Goal: Task Accomplishment & Management: Manage account settings

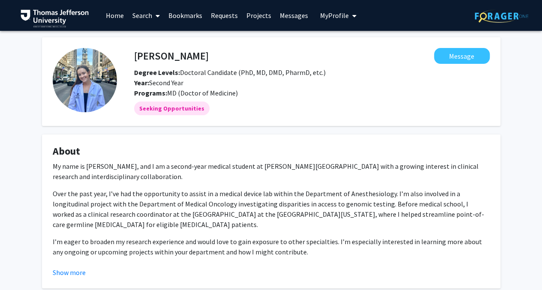
click at [330, 15] on span "My Profile" at bounding box center [334, 15] width 29 height 9
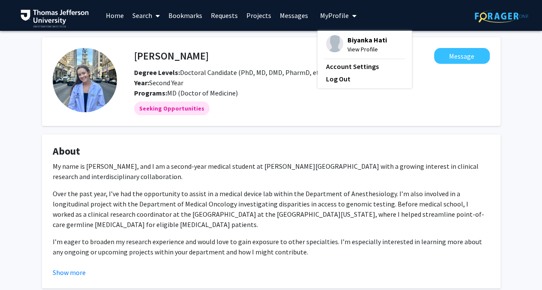
click at [347, 43] on span "Biyanka Hati" at bounding box center [366, 39] width 39 height 9
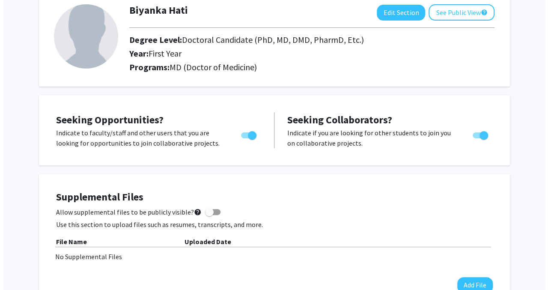
scroll to position [128, 0]
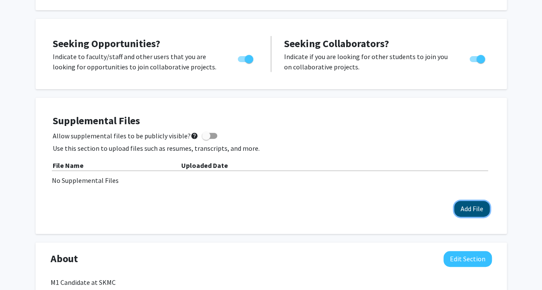
click at [480, 207] on button "Add File" at bounding box center [472, 209] width 36 height 16
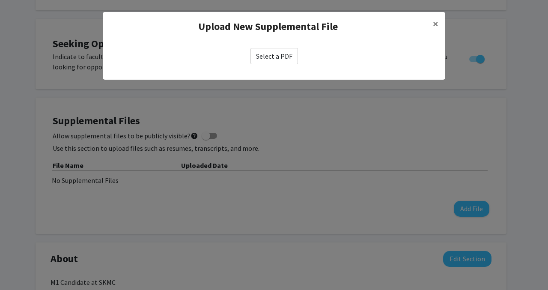
click at [263, 60] on label "Select a PDF" at bounding box center [274, 56] width 48 height 16
click at [0, 0] on input "Select a PDF" at bounding box center [0, 0] width 0 height 0
click at [269, 53] on label "Select a PDF" at bounding box center [274, 56] width 48 height 16
click at [0, 0] on input "Select a PDF" at bounding box center [0, 0] width 0 height 0
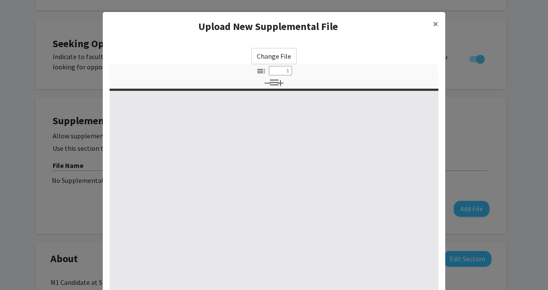
select select "custom"
type input "0"
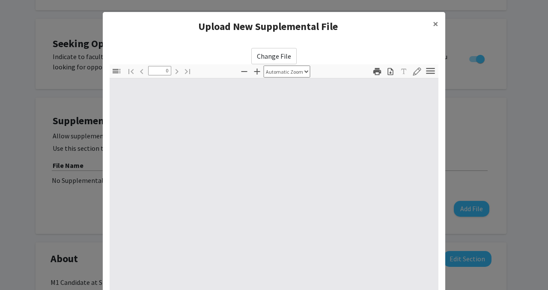
select select "custom"
type input "1"
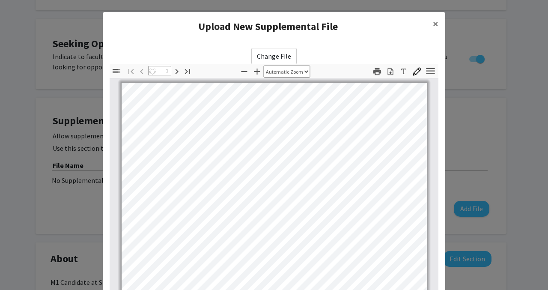
select select "auto"
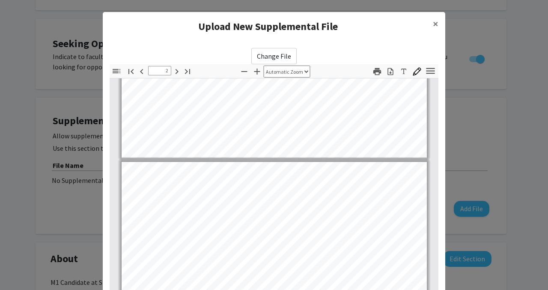
type input "3"
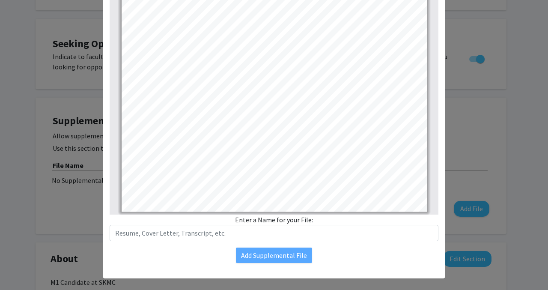
scroll to position [115, 0]
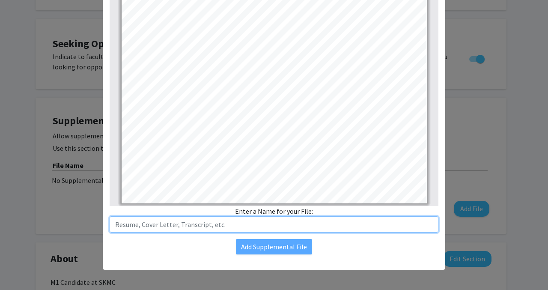
click at [242, 224] on input "text" at bounding box center [274, 224] width 329 height 16
type input "CV"
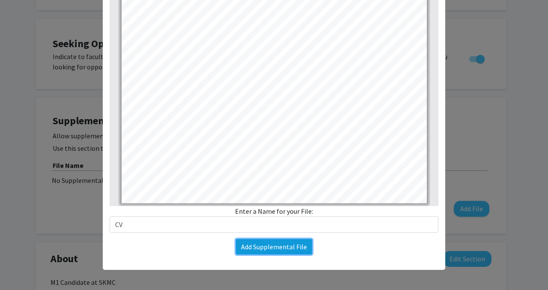
click at [251, 243] on button "Add Supplemental File" at bounding box center [274, 246] width 76 height 15
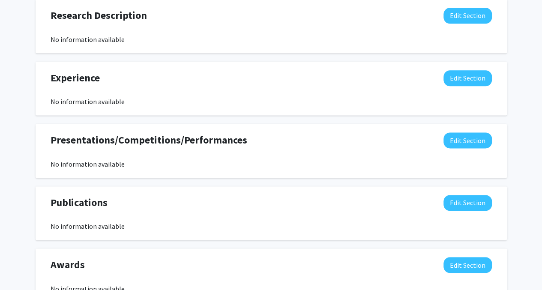
scroll to position [557, 0]
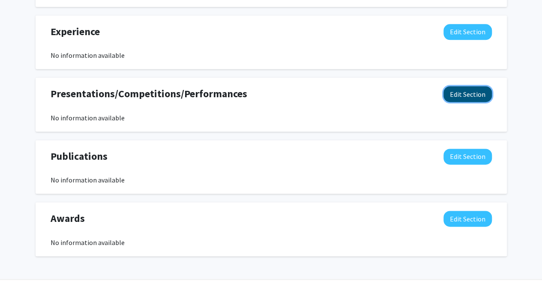
click at [462, 92] on button "Edit Section" at bounding box center [467, 94] width 48 height 16
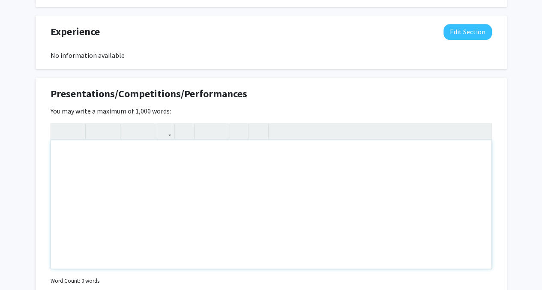
click at [148, 167] on div "Note to users with screen readers: Please deactivate our accessibility plugin f…" at bounding box center [271, 204] width 440 height 128
paste div "Note to users with screen readers: Please deactivate our accessibility plugin f…"
type textarea "<p>Hati, B., McMahon, E. K., Kadidahl D., Cavigelli, S.A. Temperament, Stress H…"
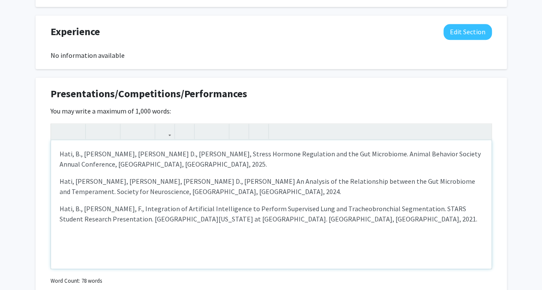
click at [79, 174] on div "Hati, B., McMahon, E. K., Kadidahl D., Cavigelli, S.A. Temperament, Stress Horm…" at bounding box center [271, 204] width 440 height 128
click at [75, 168] on p "Hati, B., McMahon, E. K., Kadidahl D., Cavigelli, S.A. Temperament, Stress Horm…" at bounding box center [271, 159] width 423 height 21
drag, startPoint x: 58, startPoint y: 152, endPoint x: 81, endPoint y: 153, distance: 22.7
click at [81, 153] on div "Hati, B., McMahon, E. K., Kadidahl D., Cavigelli, S.A. Temperament, Stress Horm…" at bounding box center [271, 204] width 440 height 128
drag, startPoint x: 95, startPoint y: 130, endPoint x: 70, endPoint y: 170, distance: 47.9
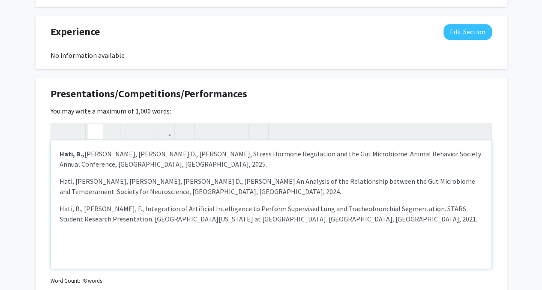
click at [95, 131] on icon "button" at bounding box center [95, 131] width 7 height 14
drag, startPoint x: 58, startPoint y: 179, endPoint x: 84, endPoint y: 179, distance: 26.1
click at [84, 179] on div "Hati, B., McMahon, E. K., Kadidahl D., Cavigelli, S.A. Temperament, Stress Horm…" at bounding box center [271, 204] width 440 height 128
drag, startPoint x: 97, startPoint y: 128, endPoint x: 94, endPoint y: 142, distance: 14.8
click at [97, 128] on icon "button" at bounding box center [95, 131] width 7 height 14
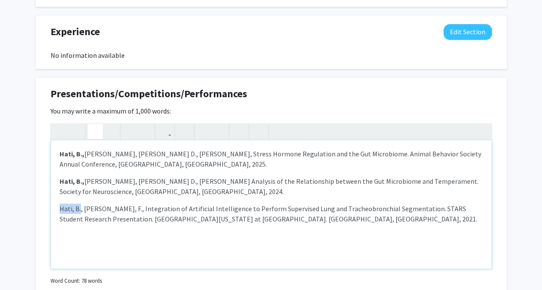
drag, startPoint x: 60, startPoint y: 208, endPoint x: 94, endPoint y: 156, distance: 62.1
click at [79, 207] on p "Hati, B., Kay, F., Integration of Artificial Intelligence to Perform Supervised…" at bounding box center [271, 213] width 423 height 21
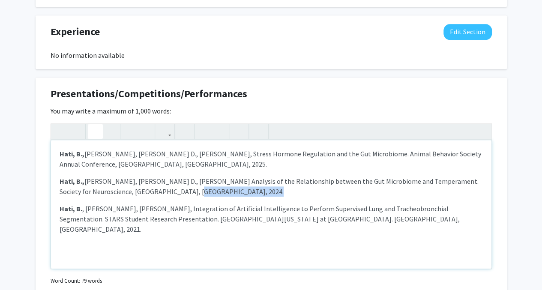
click at [96, 132] on icon "button" at bounding box center [95, 131] width 7 height 14
click at [104, 173] on div "Hati, B., McMahon, E. K., Kadidahl D., Cavigelli, S.A. Temperament, Stress Horm…" at bounding box center [271, 204] width 440 height 128
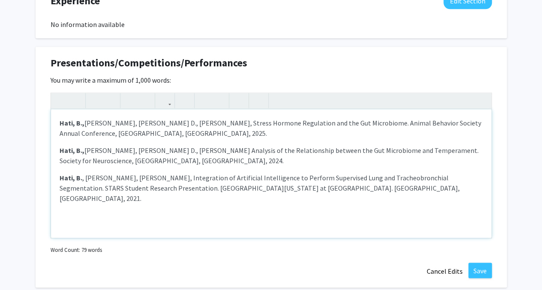
scroll to position [599, 0]
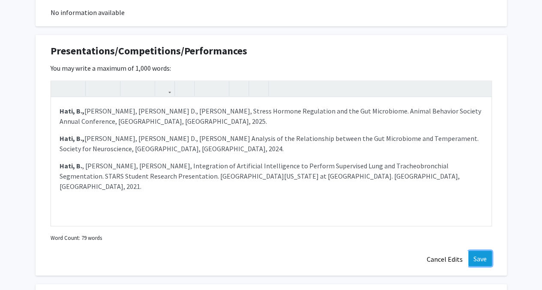
click at [485, 254] on button "Save" at bounding box center [480, 257] width 24 height 15
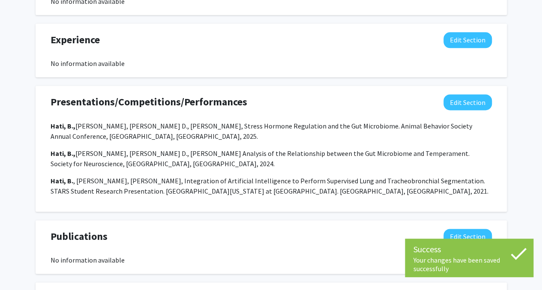
scroll to position [514, 0]
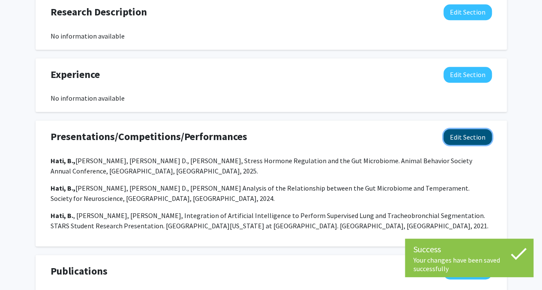
click at [465, 134] on button "Edit Section" at bounding box center [467, 137] width 48 height 16
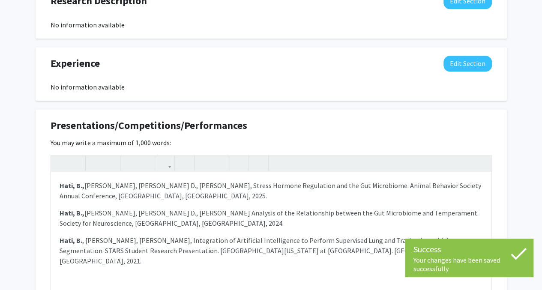
scroll to position [557, 0]
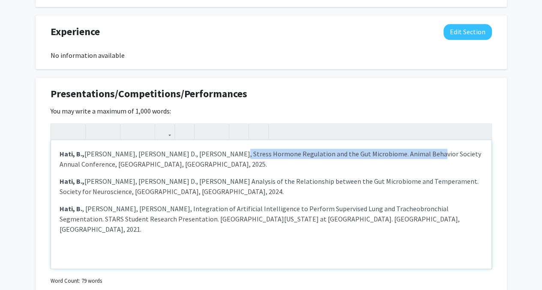
drag, startPoint x: 401, startPoint y: 152, endPoint x: 207, endPoint y: 154, distance: 194.0
click at [207, 154] on p "Hati, B., McMahon, E. K., Kadidahl D., Cavigelli, S.A. Temperament, Stress Horm…" at bounding box center [271, 159] width 423 height 21
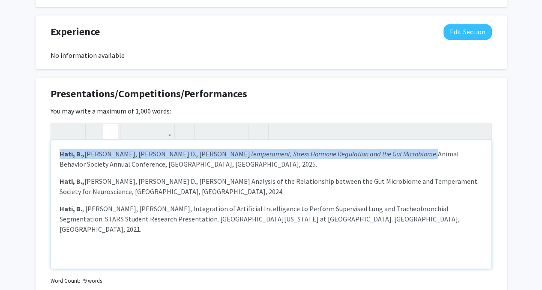
click at [115, 131] on button "button" at bounding box center [110, 131] width 15 height 15
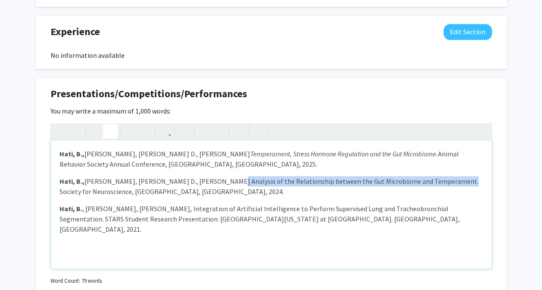
drag, startPoint x: 207, startPoint y: 181, endPoint x: 419, endPoint y: 183, distance: 212.4
click at [430, 183] on p "Hati, B., McMahon, E. K., Kadidahl D., Cavigelli, S.A. An Analysis of the Relat…" at bounding box center [271, 186] width 423 height 21
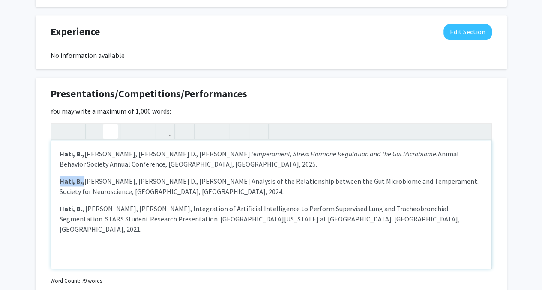
click at [107, 124] on use "button" at bounding box center [107, 124] width 0 height 0
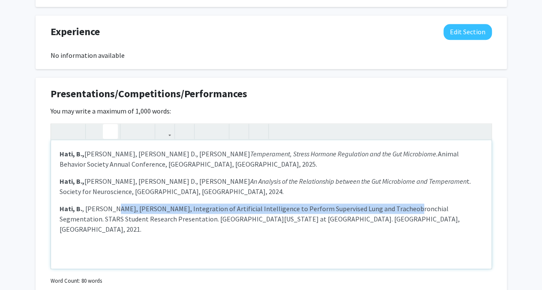
drag, startPoint x: 106, startPoint y: 206, endPoint x: 374, endPoint y: 206, distance: 268.4
click at [390, 207] on p "Hati, B. , Kay, F., Integration of Artificial Intelligence to Perform Supervise…" at bounding box center [271, 218] width 423 height 31
type textarea "<p><strong>Hati, B.,</strong> McMahon, E. K., Kadidahl D., Cavigelli, S.A. <em>…"
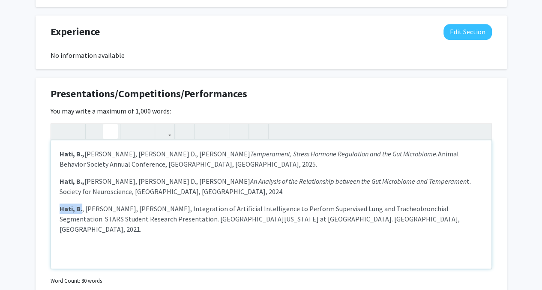
click at [107, 126] on icon "button" at bounding box center [110, 131] width 7 height 14
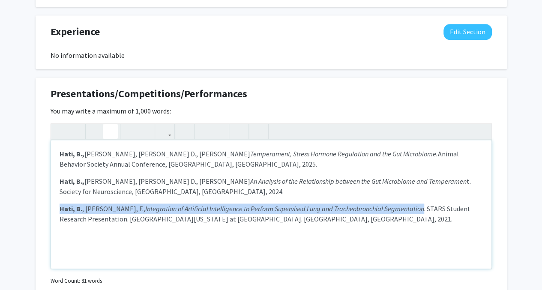
click at [277, 205] on em "Integration of Artificial Intelligence to Perform Supervised Lung and Tracheobr…" at bounding box center [284, 208] width 279 height 9
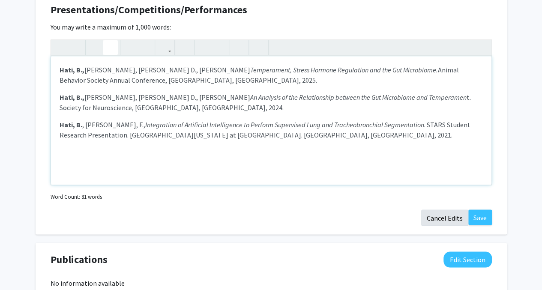
scroll to position [642, 0]
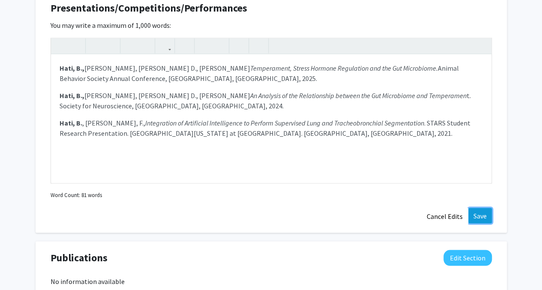
click at [474, 214] on button "Save" at bounding box center [480, 215] width 24 height 15
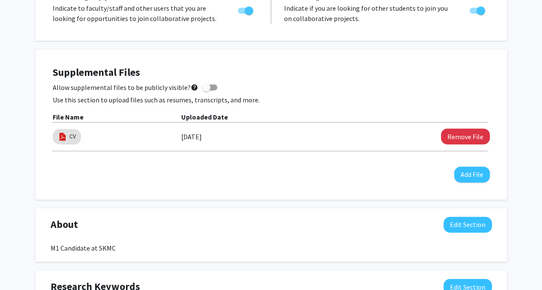
scroll to position [0, 0]
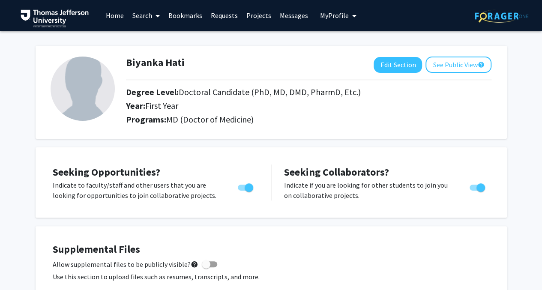
click at [131, 15] on link "Search" at bounding box center [146, 15] width 36 height 30
click at [152, 37] on span "Faculty/Staff" at bounding box center [159, 39] width 63 height 17
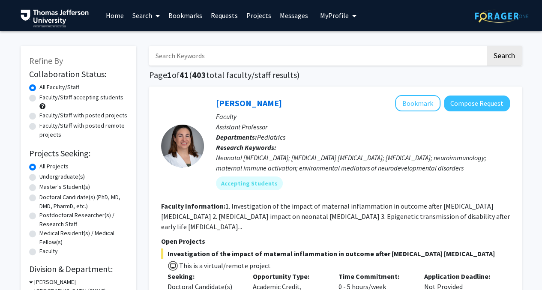
drag, startPoint x: 267, startPoint y: 101, endPoint x: 469, endPoint y: 166, distance: 212.2
click at [469, 166] on div "Neonatal [MEDICAL_DATA]; [MEDICAL_DATA] [MEDICAL_DATA]; [MEDICAL_DATA]; neuroim…" at bounding box center [363, 162] width 294 height 21
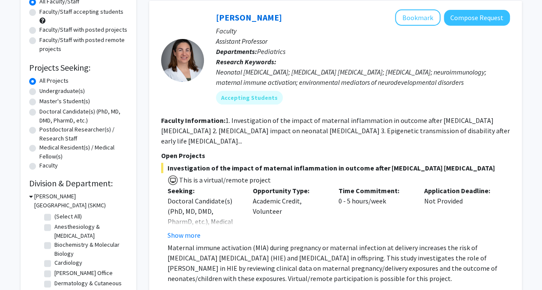
scroll to position [128, 0]
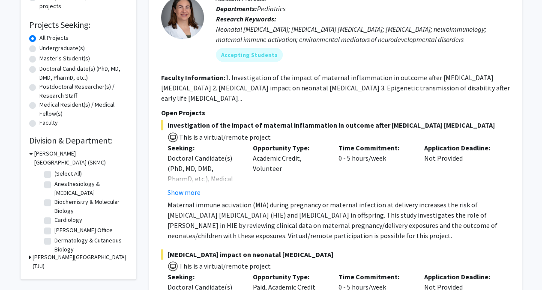
click at [277, 224] on p "Maternal immune activation (MIA) during pregnancy or maternal infection at deli…" at bounding box center [338, 220] width 342 height 41
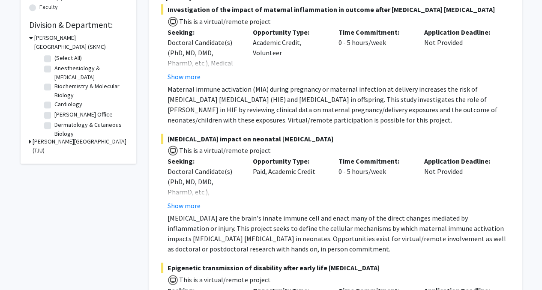
scroll to position [257, 0]
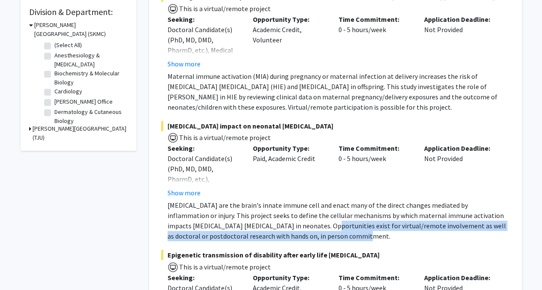
drag, startPoint x: 295, startPoint y: 235, endPoint x: 260, endPoint y: 223, distance: 36.4
click at [261, 223] on p "[MEDICAL_DATA] are the brain's innate immune cell and enact many of the direct …" at bounding box center [338, 220] width 342 height 41
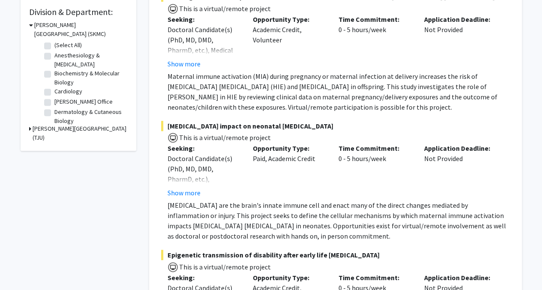
drag, startPoint x: 260, startPoint y: 223, endPoint x: 217, endPoint y: 224, distance: 42.4
click at [217, 224] on p "[MEDICAL_DATA] are the brain's innate immune cell and enact many of the direct …" at bounding box center [338, 220] width 342 height 41
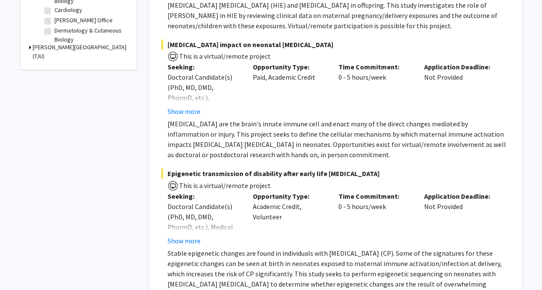
scroll to position [385, 0]
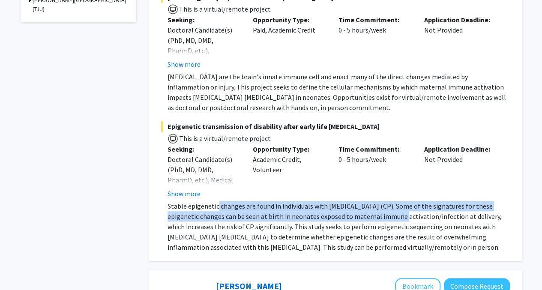
drag, startPoint x: 217, startPoint y: 207, endPoint x: 369, endPoint y: 218, distance: 152.0
click at [369, 218] on p "Stable epigenetic changes are found in individuals with [MEDICAL_DATA] (CP). So…" at bounding box center [338, 226] width 342 height 51
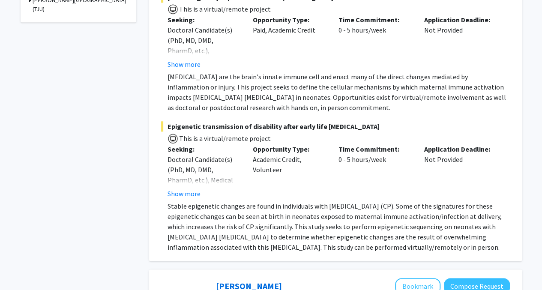
click at [247, 229] on p "Stable epigenetic changes are found in individuals with [MEDICAL_DATA] (CP). So…" at bounding box center [338, 226] width 342 height 51
drag, startPoint x: 247, startPoint y: 228, endPoint x: 314, endPoint y: 224, distance: 66.5
click at [314, 224] on p "Stable epigenetic changes are found in individuals with [MEDICAL_DATA] (CP). So…" at bounding box center [338, 226] width 342 height 51
drag, startPoint x: 314, startPoint y: 224, endPoint x: 270, endPoint y: 237, distance: 45.9
click at [270, 237] on p "Stable epigenetic changes are found in individuals with [MEDICAL_DATA] (CP). So…" at bounding box center [338, 226] width 342 height 51
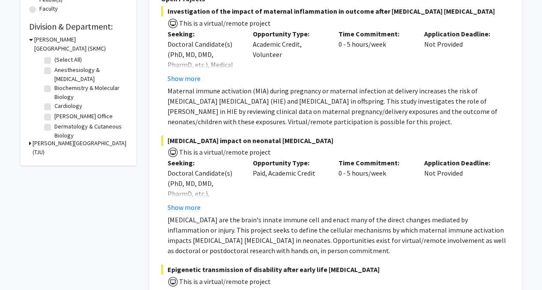
scroll to position [171, 0]
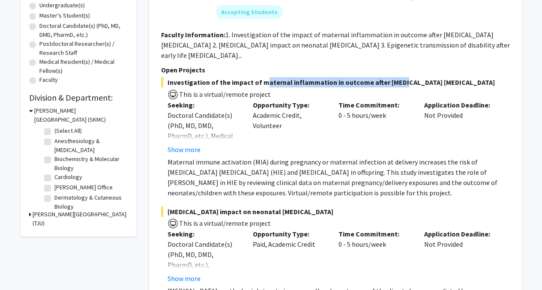
drag, startPoint x: 272, startPoint y: 83, endPoint x: 395, endPoint y: 80, distance: 122.9
click at [395, 80] on span "Investigation of the impact of maternal inflammation in outcome after [MEDICAL_…" at bounding box center [335, 82] width 349 height 10
drag, startPoint x: 395, startPoint y: 80, endPoint x: 384, endPoint y: 99, distance: 21.5
click at [384, 99] on div "Investigation of the impact of maternal inflammation in outcome after hypoxic i…" at bounding box center [335, 137] width 349 height 121
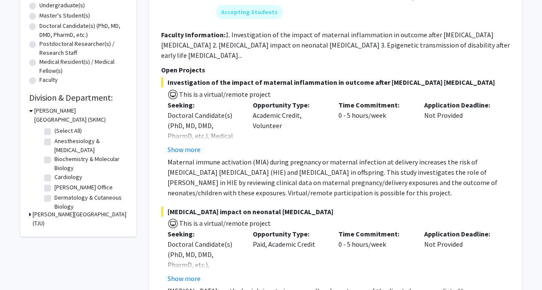
drag, startPoint x: 384, startPoint y: 99, endPoint x: 351, endPoint y: 155, distance: 65.5
click at [351, 155] on div "Investigation of the impact of maternal inflammation in outcome after hypoxic i…" at bounding box center [335, 137] width 349 height 121
click at [183, 150] on button "Show more" at bounding box center [183, 149] width 33 height 10
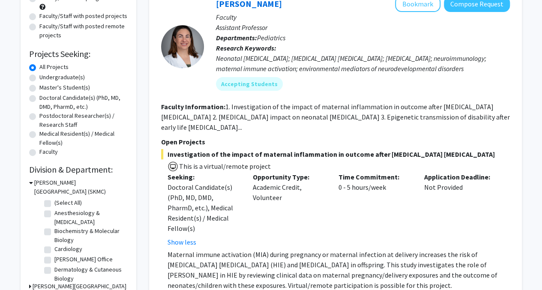
scroll to position [86, 0]
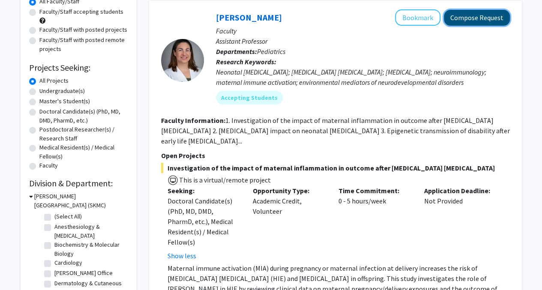
click at [464, 16] on button "Compose Request" at bounding box center [477, 18] width 66 height 16
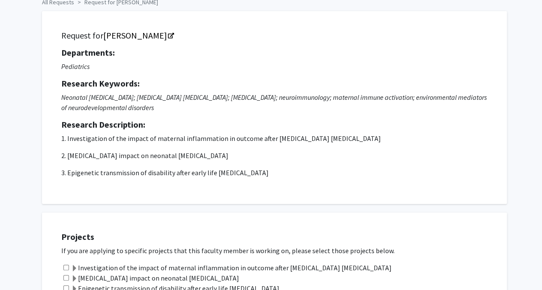
scroll to position [171, 0]
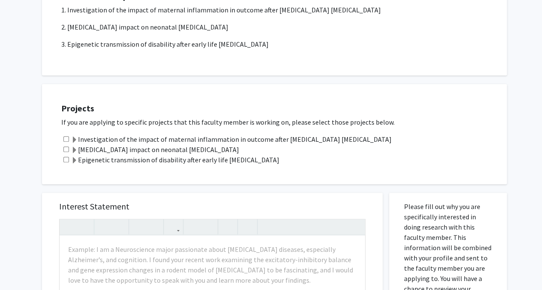
click at [74, 137] on span at bounding box center [74, 140] width 7 height 7
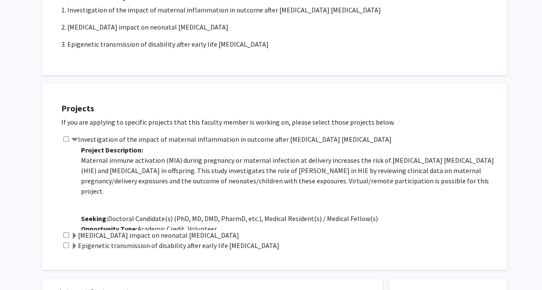
scroll to position [21, 0]
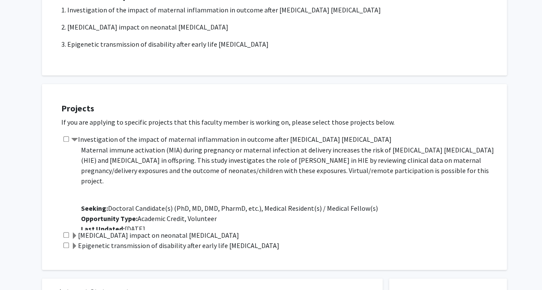
click at [76, 233] on span at bounding box center [74, 235] width 7 height 7
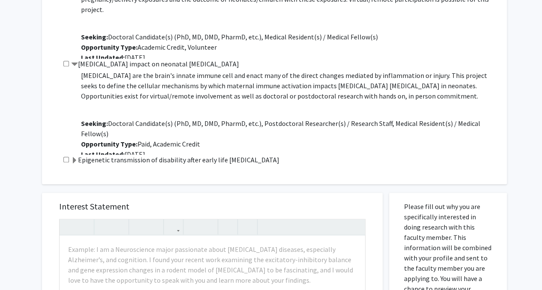
scroll to position [32, 0]
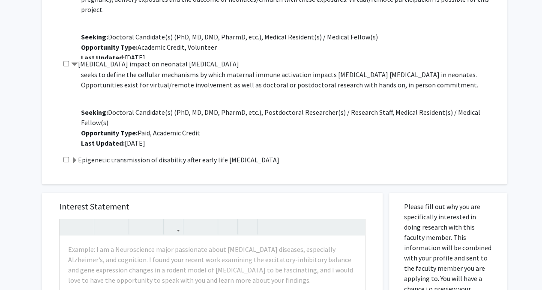
click at [73, 160] on span at bounding box center [74, 160] width 7 height 7
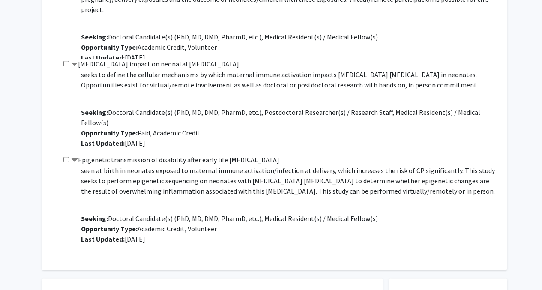
click at [75, 159] on span at bounding box center [74, 160] width 7 height 7
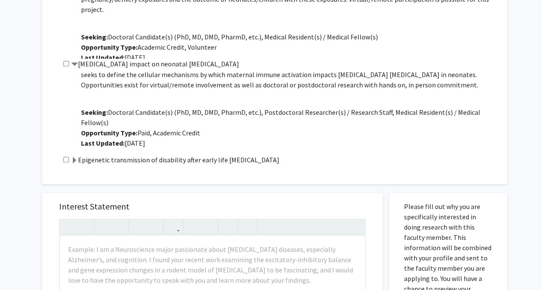
click at [73, 65] on span at bounding box center [74, 64] width 7 height 7
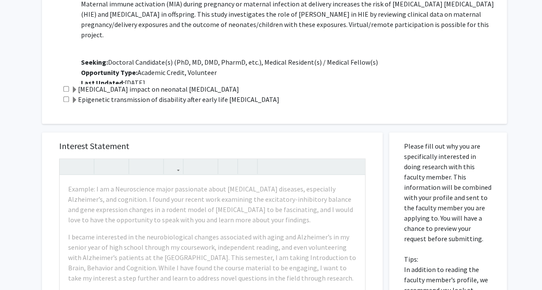
scroll to position [300, 0]
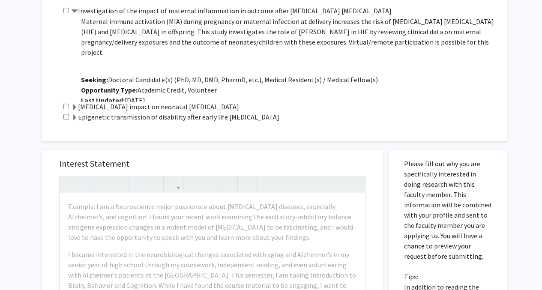
click at [64, 8] on input "checkbox" at bounding box center [66, 11] width 6 height 6
checkbox input "true"
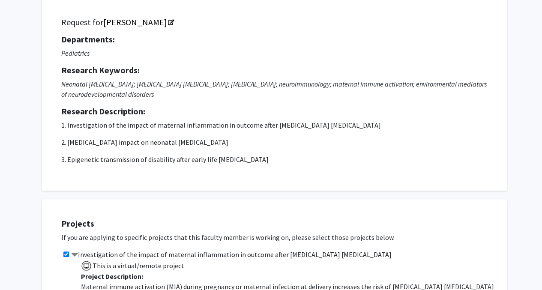
scroll to position [0, 0]
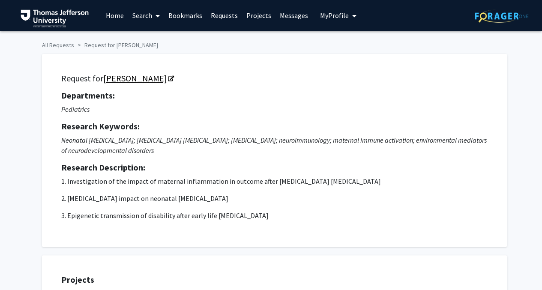
click at [174, 77] on icon "Opens in a new tab" at bounding box center [171, 79] width 6 height 6
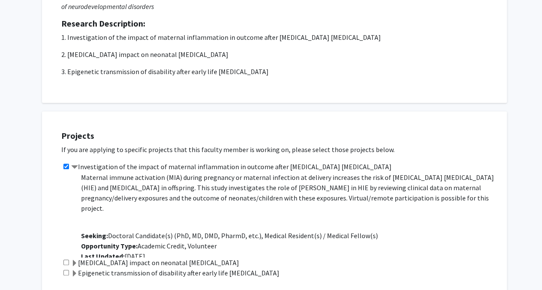
scroll to position [171, 0]
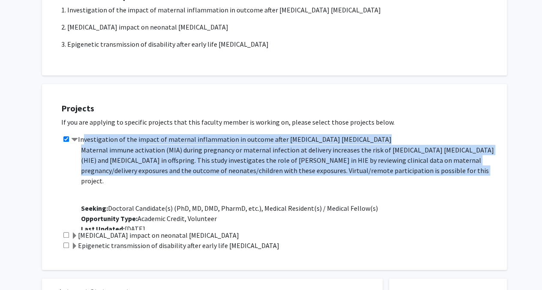
drag, startPoint x: 80, startPoint y: 138, endPoint x: 446, endPoint y: 167, distance: 366.8
click at [446, 167] on div "Investigation of the impact of maternal inflammation in outcome after hypoxic i…" at bounding box center [279, 182] width 437 height 96
copy div "nvestigation of the impact of maternal inflammation in outcome after hypoxic is…"
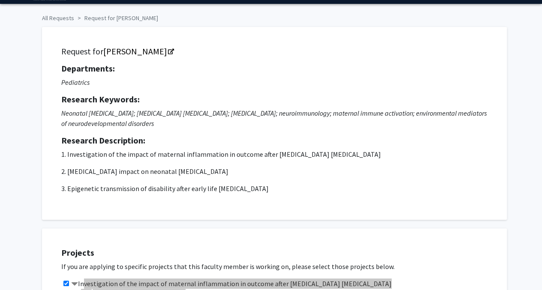
scroll to position [0, 0]
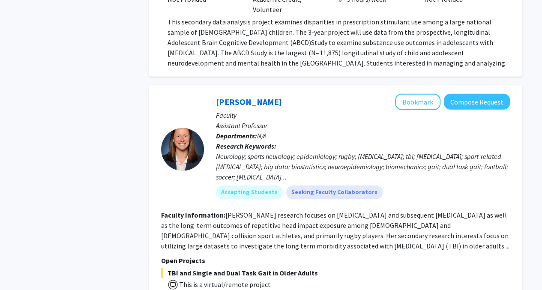
scroll to position [1327, 0]
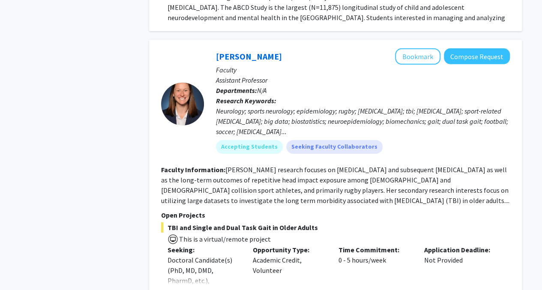
click at [193, 289] on button "Show more" at bounding box center [183, 294] width 33 height 10
click at [465, 48] on button "Compose Request" at bounding box center [477, 56] width 66 height 16
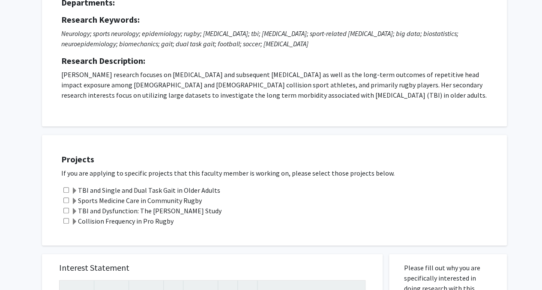
scroll to position [171, 0]
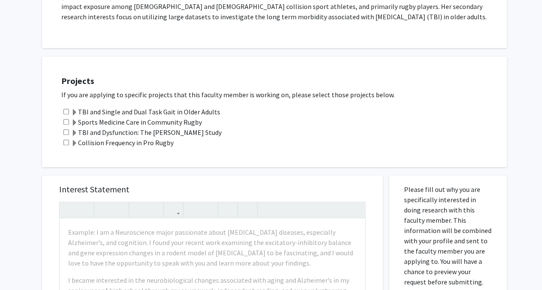
click at [75, 111] on span at bounding box center [74, 112] width 7 height 7
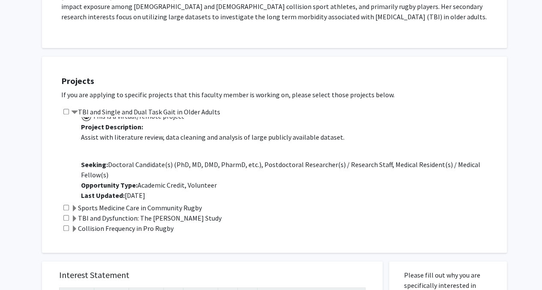
scroll to position [11, 0]
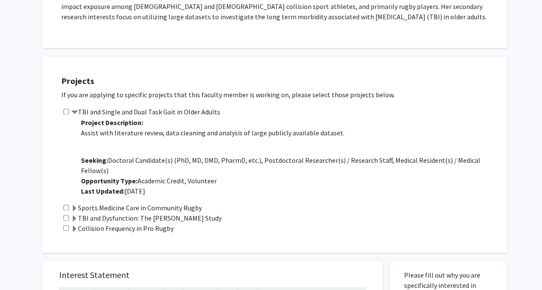
click at [74, 205] on span at bounding box center [74, 208] width 7 height 7
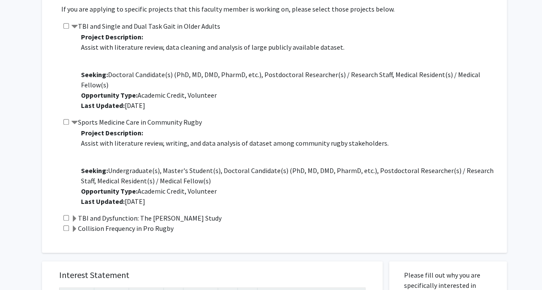
click at [74, 218] on span at bounding box center [74, 218] width 7 height 7
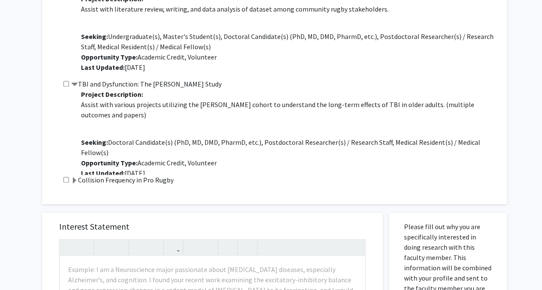
scroll to position [385, 0]
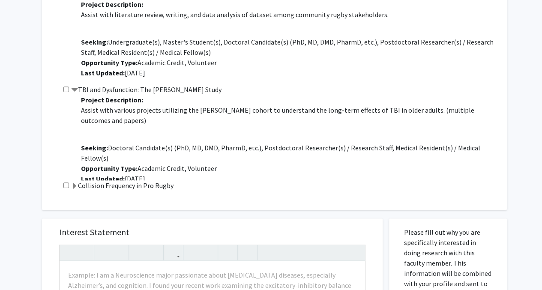
click at [74, 183] on span at bounding box center [74, 186] width 7 height 7
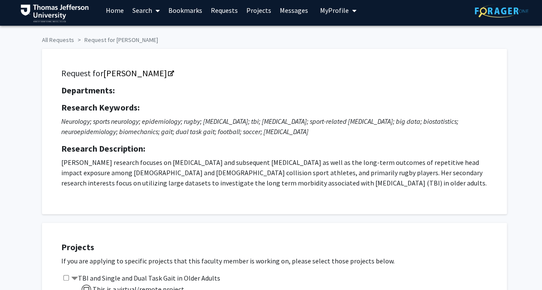
scroll to position [0, 0]
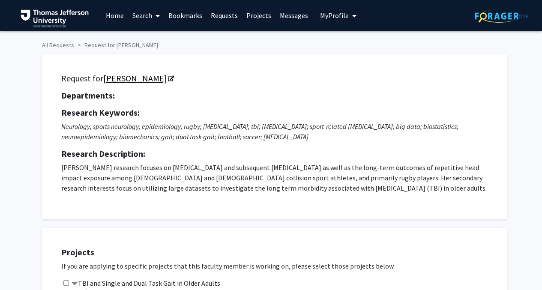
click at [167, 75] on link "Katie Hunzinger" at bounding box center [138, 78] width 70 height 11
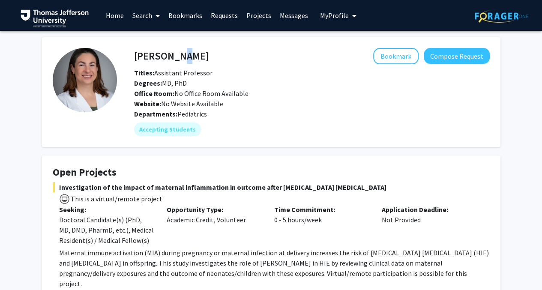
click at [172, 57] on h4 "[PERSON_NAME]" at bounding box center [171, 56] width 74 height 16
drag, startPoint x: 172, startPoint y: 57, endPoint x: 163, endPoint y: 50, distance: 11.3
click at [163, 50] on h4 "[PERSON_NAME]" at bounding box center [171, 56] width 74 height 16
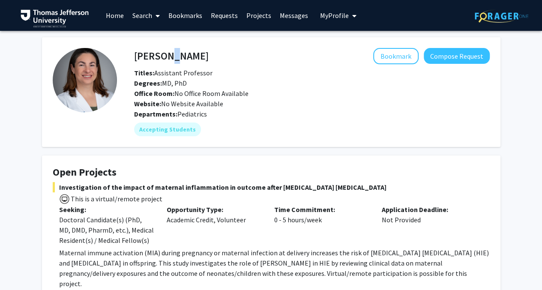
click at [163, 50] on h4 "[PERSON_NAME]" at bounding box center [171, 56] width 74 height 16
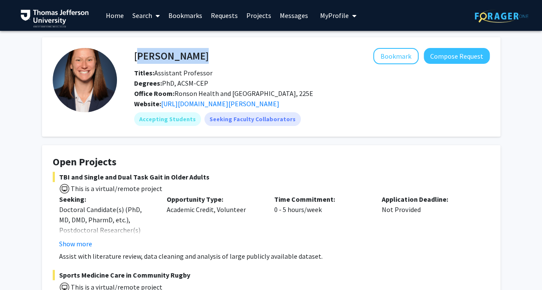
drag, startPoint x: 176, startPoint y: 58, endPoint x: 136, endPoint y: 58, distance: 40.2
click at [136, 58] on div "Katie Hunzinger Bookmark Compose Request" at bounding box center [312, 56] width 368 height 16
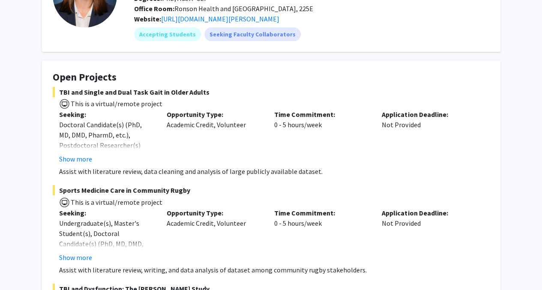
scroll to position [86, 0]
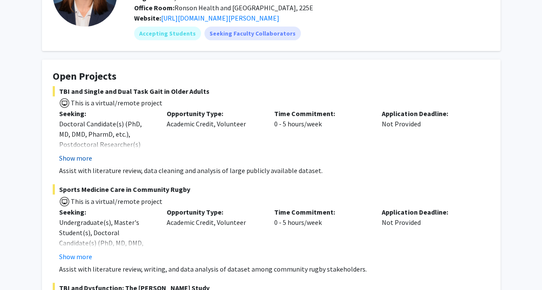
click at [79, 157] on button "Show more" at bounding box center [75, 158] width 33 height 10
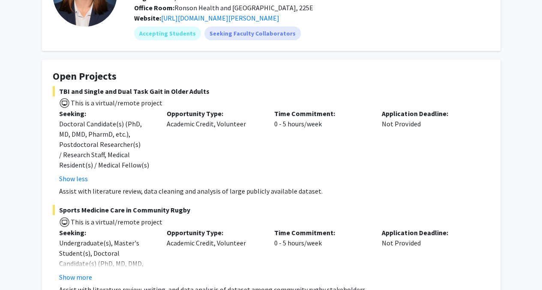
click at [101, 94] on span "TBI and Single and Dual Task Gait in Older Adults" at bounding box center [271, 91] width 437 height 10
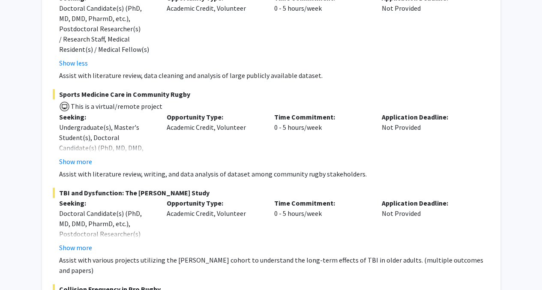
scroll to position [214, 0]
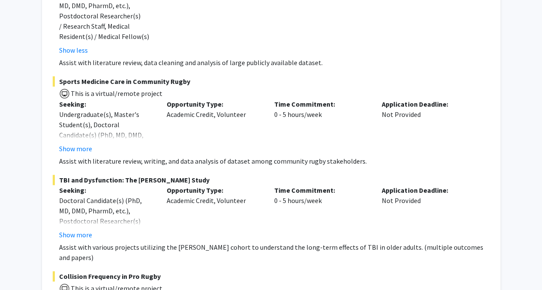
click at [98, 179] on span "TBI and Dysfunction: The ARIC Study" at bounding box center [271, 180] width 437 height 10
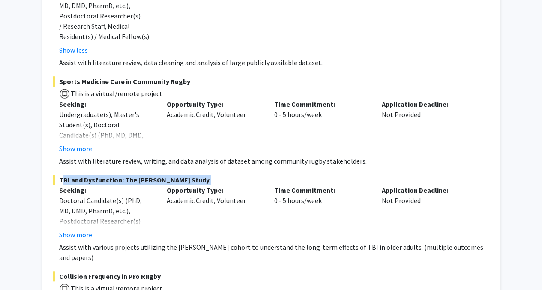
click at [98, 179] on span "TBI and Dysfunction: The ARIC Study" at bounding box center [271, 180] width 437 height 10
drag, startPoint x: 98, startPoint y: 179, endPoint x: 81, endPoint y: 185, distance: 17.3
click at [81, 185] on span "TBI and Dysfunction: The ARIC Study" at bounding box center [271, 180] width 437 height 10
